Goal: Browse casually: Explore the website without a specific task or goal

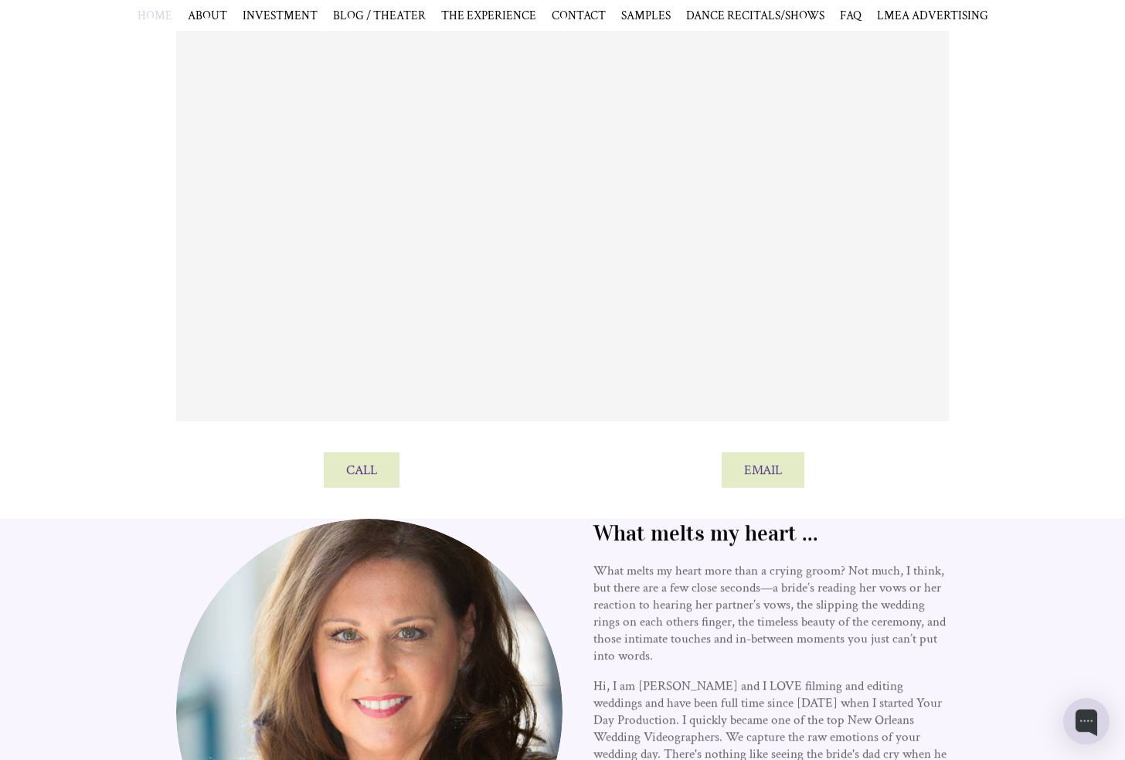
scroll to position [179, 0]
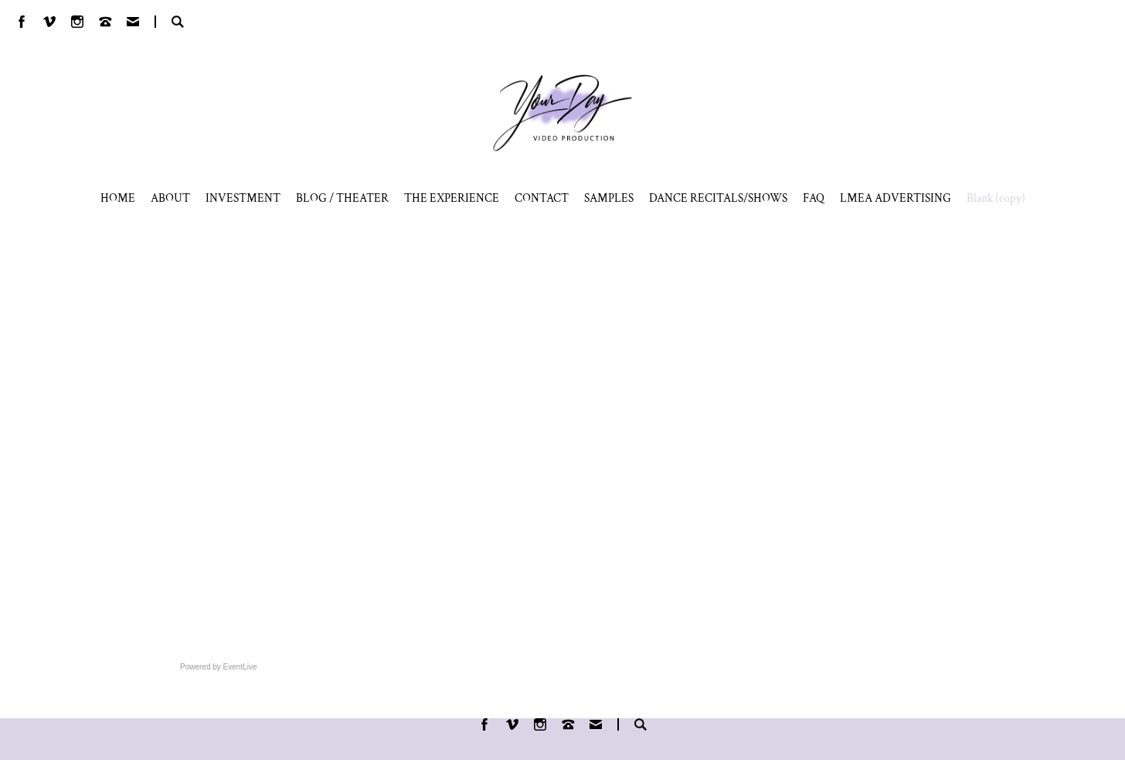
click at [1029, 348] on div "Powered by EventLive" at bounding box center [562, 450] width 1125 height 474
